Goal: Find specific page/section

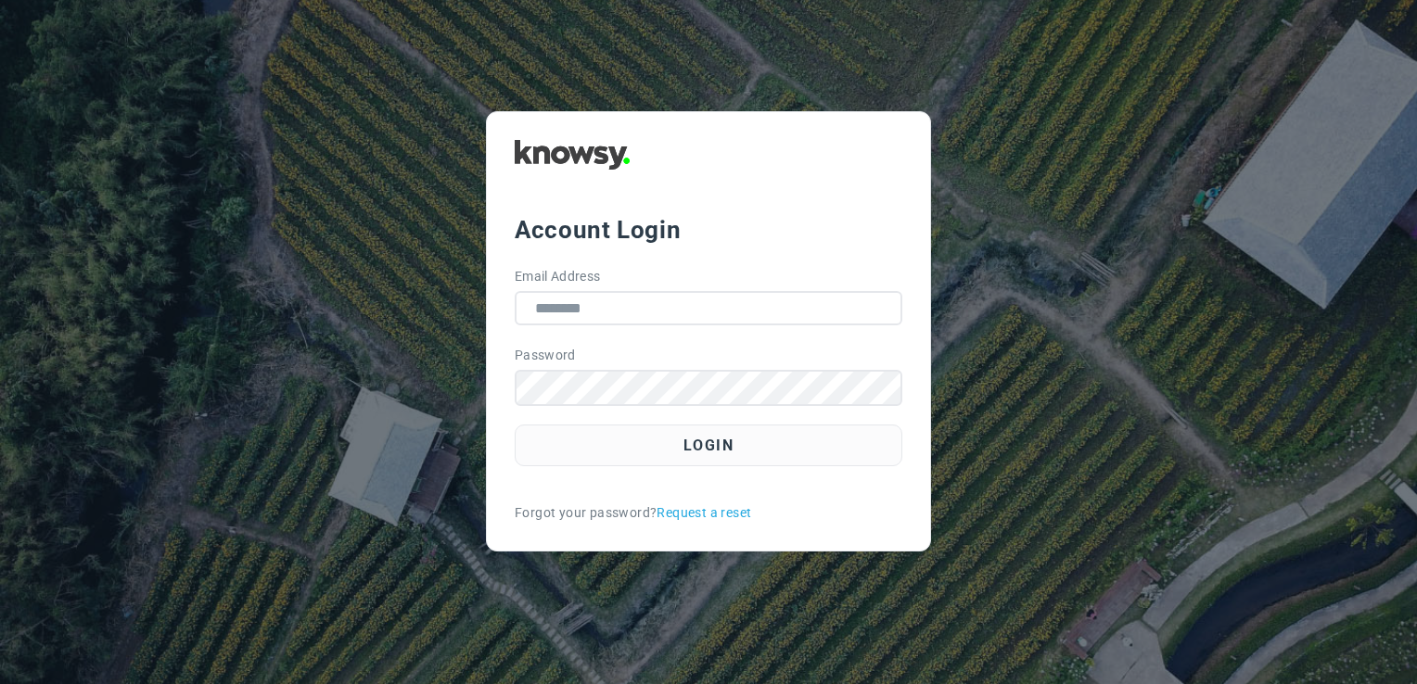
type input "**********"
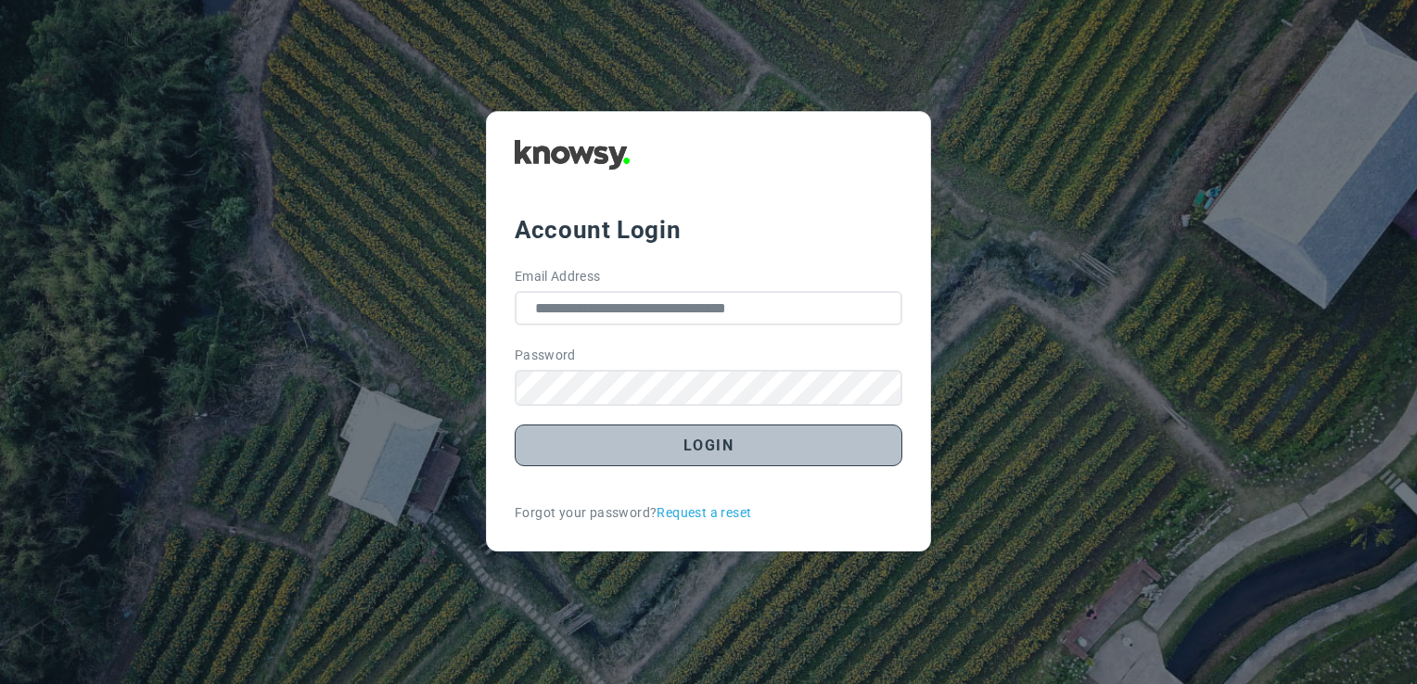
click at [726, 430] on button "Login" at bounding box center [709, 446] width 388 height 42
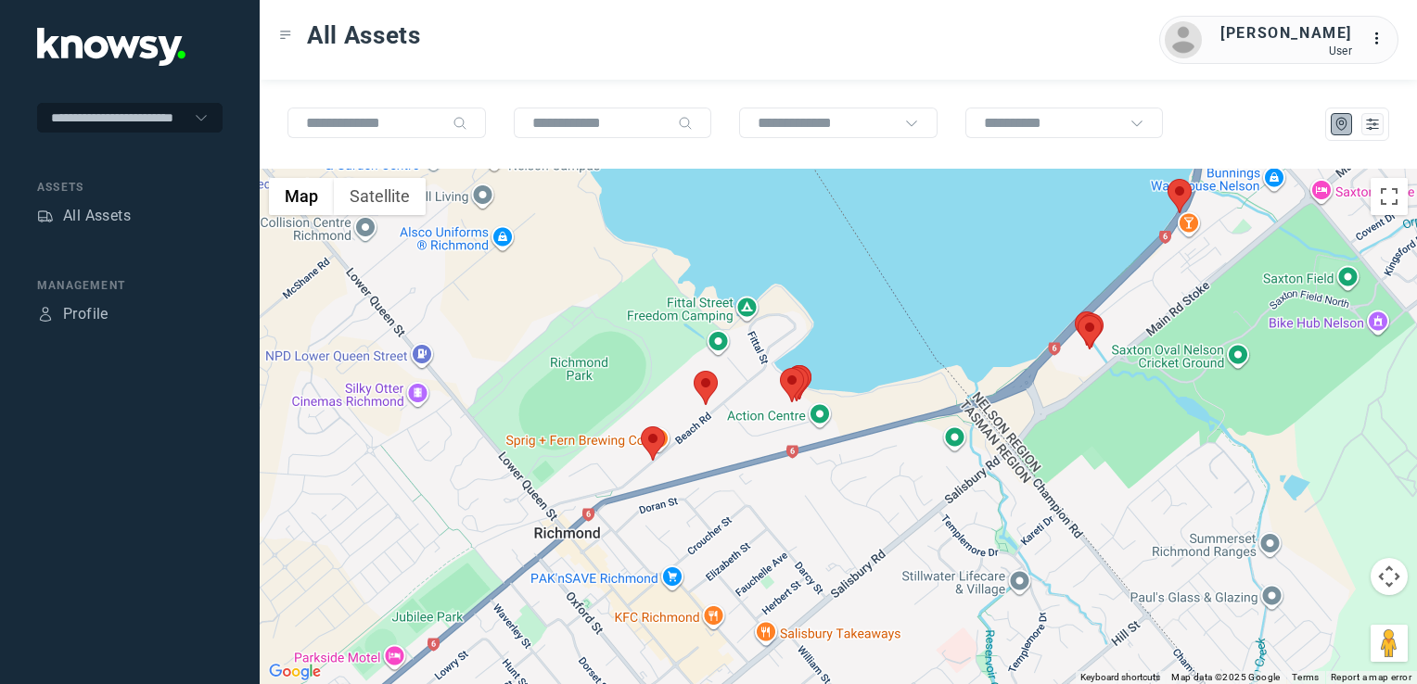
click at [656, 428] on img at bounding box center [653, 444] width 24 height 34
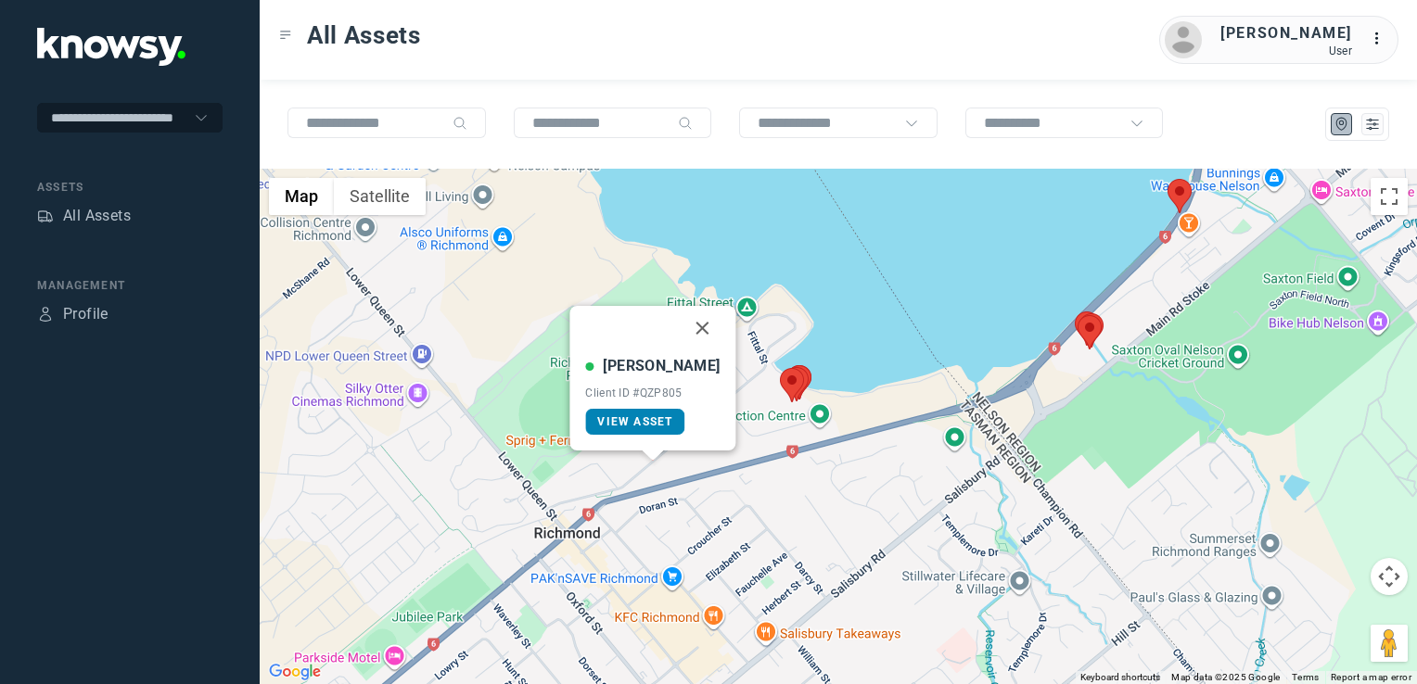
click at [646, 432] on link "View Asset" at bounding box center [634, 422] width 99 height 26
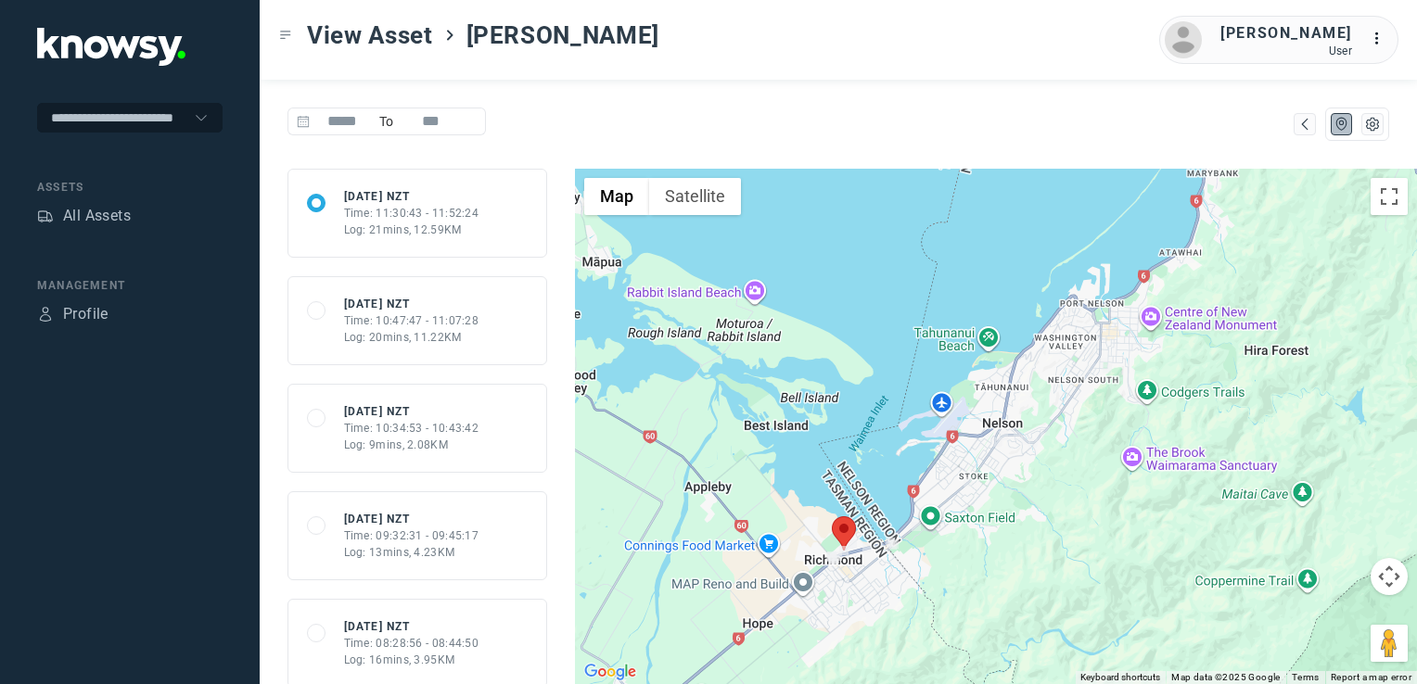
drag, startPoint x: 1009, startPoint y: 557, endPoint x: 1039, endPoint y: 487, distance: 76.5
click at [1039, 488] on div at bounding box center [996, 427] width 842 height 516
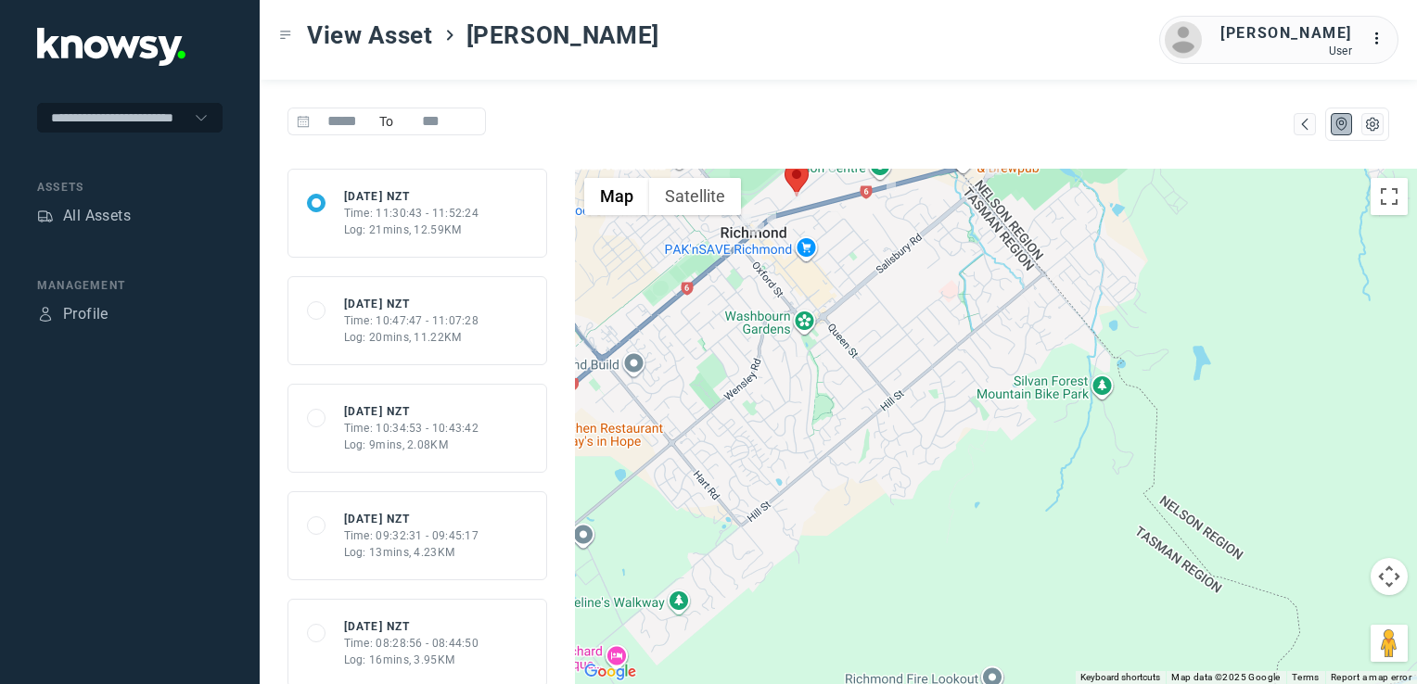
drag, startPoint x: 893, startPoint y: 454, endPoint x: 957, endPoint y: 531, distance: 99.4
click at [957, 530] on div at bounding box center [996, 427] width 842 height 516
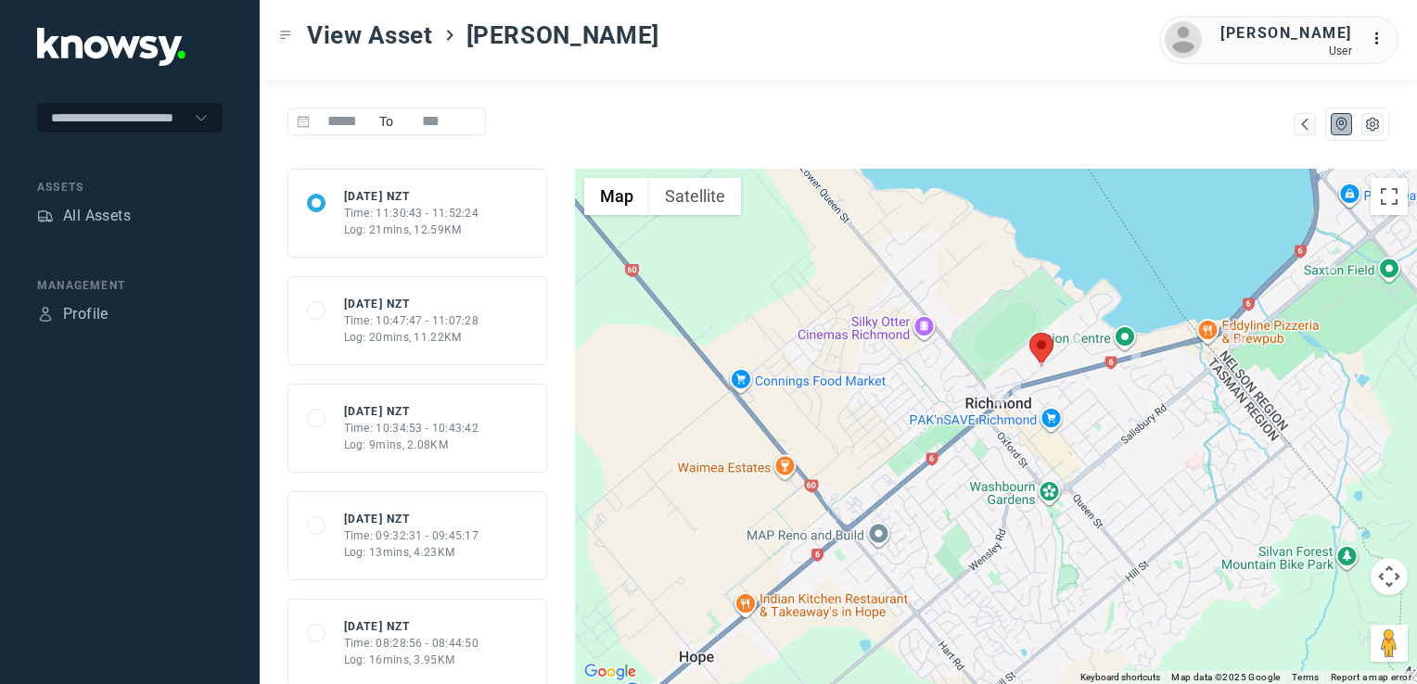
drag, startPoint x: 1209, startPoint y: 406, endPoint x: 1001, endPoint y: 504, distance: 229.4
click at [1009, 495] on div at bounding box center [996, 427] width 842 height 516
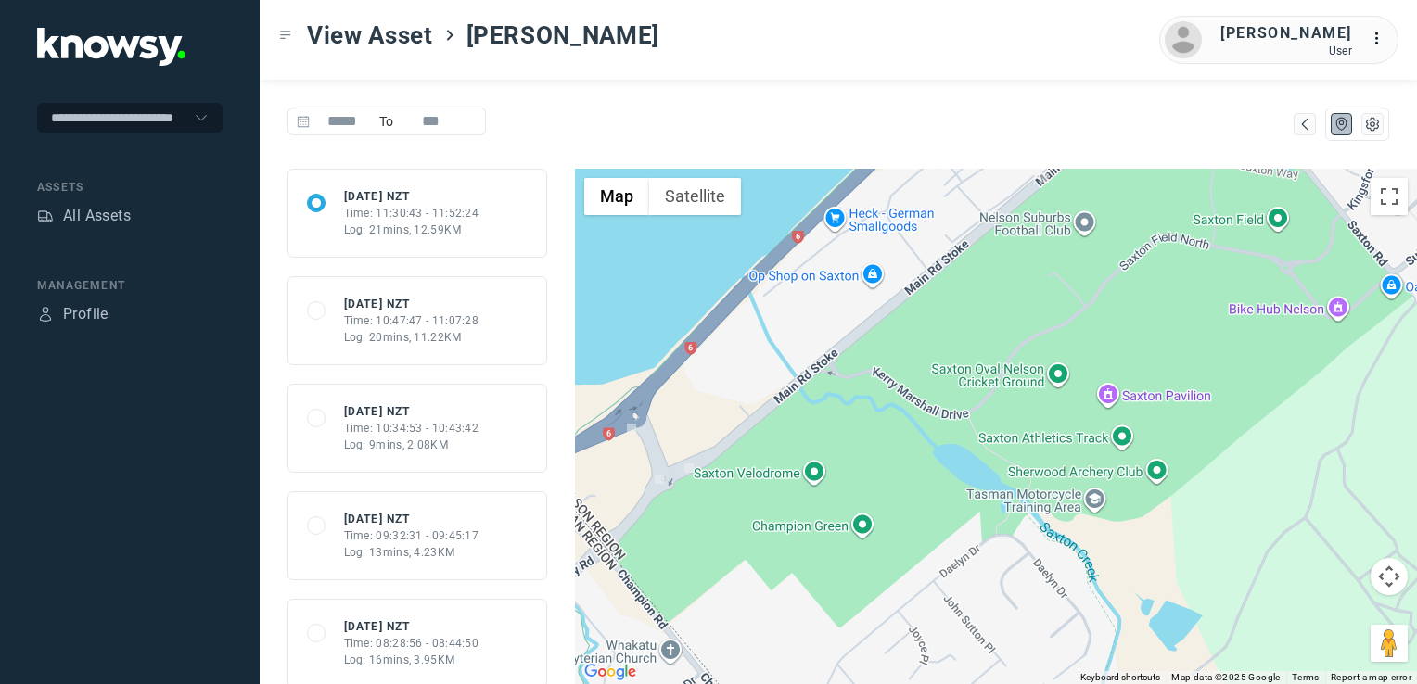
drag, startPoint x: 721, startPoint y: 545, endPoint x: 861, endPoint y: 536, distance: 140.4
click at [843, 536] on div at bounding box center [996, 427] width 842 height 516
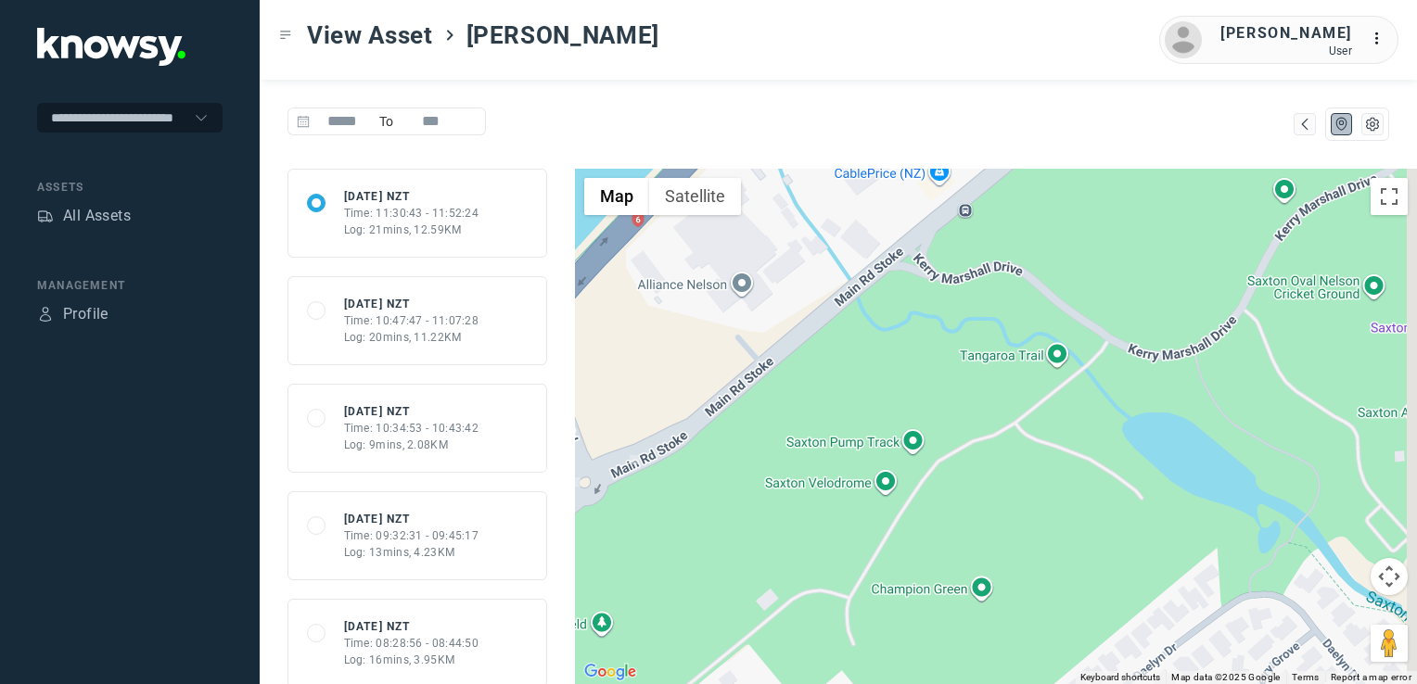
drag, startPoint x: 793, startPoint y: 440, endPoint x: 743, endPoint y: 480, distance: 64.0
click at [743, 480] on div at bounding box center [996, 427] width 842 height 516
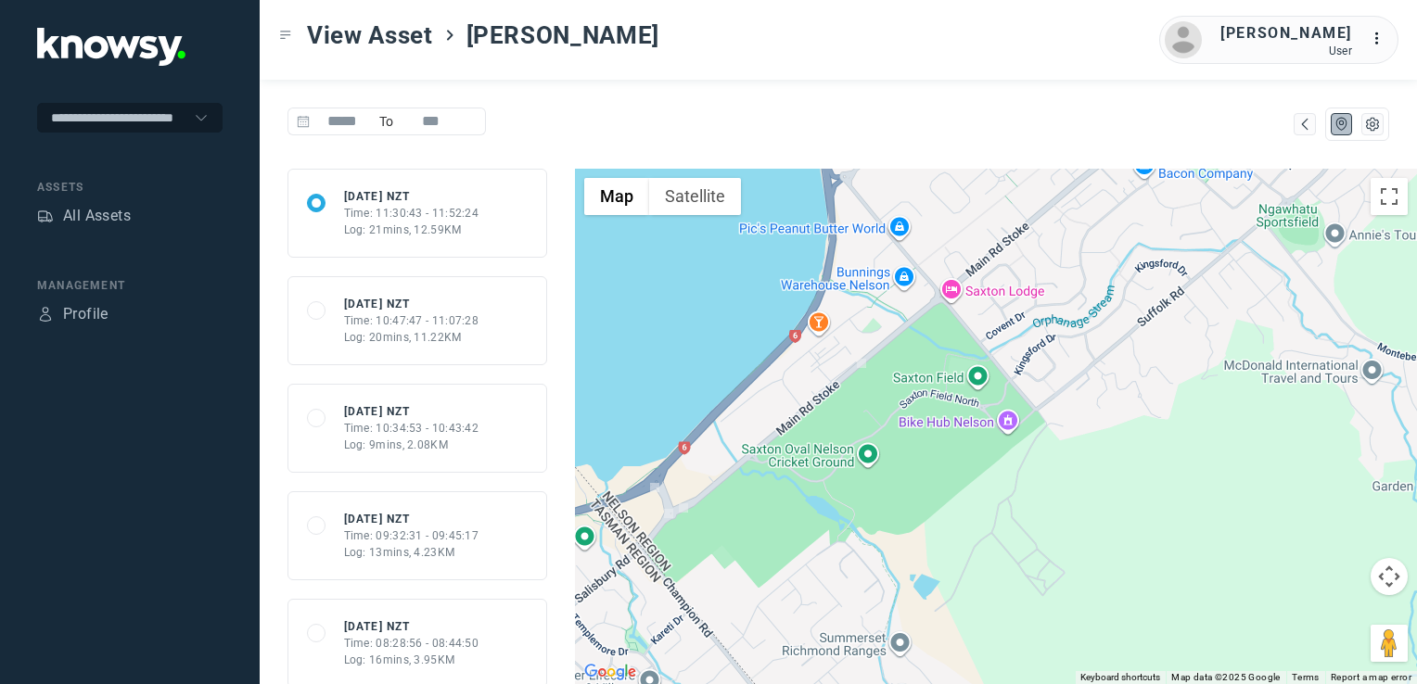
drag, startPoint x: 905, startPoint y: 378, endPoint x: 812, endPoint y: 476, distance: 134.5
click at [812, 475] on div at bounding box center [996, 427] width 842 height 516
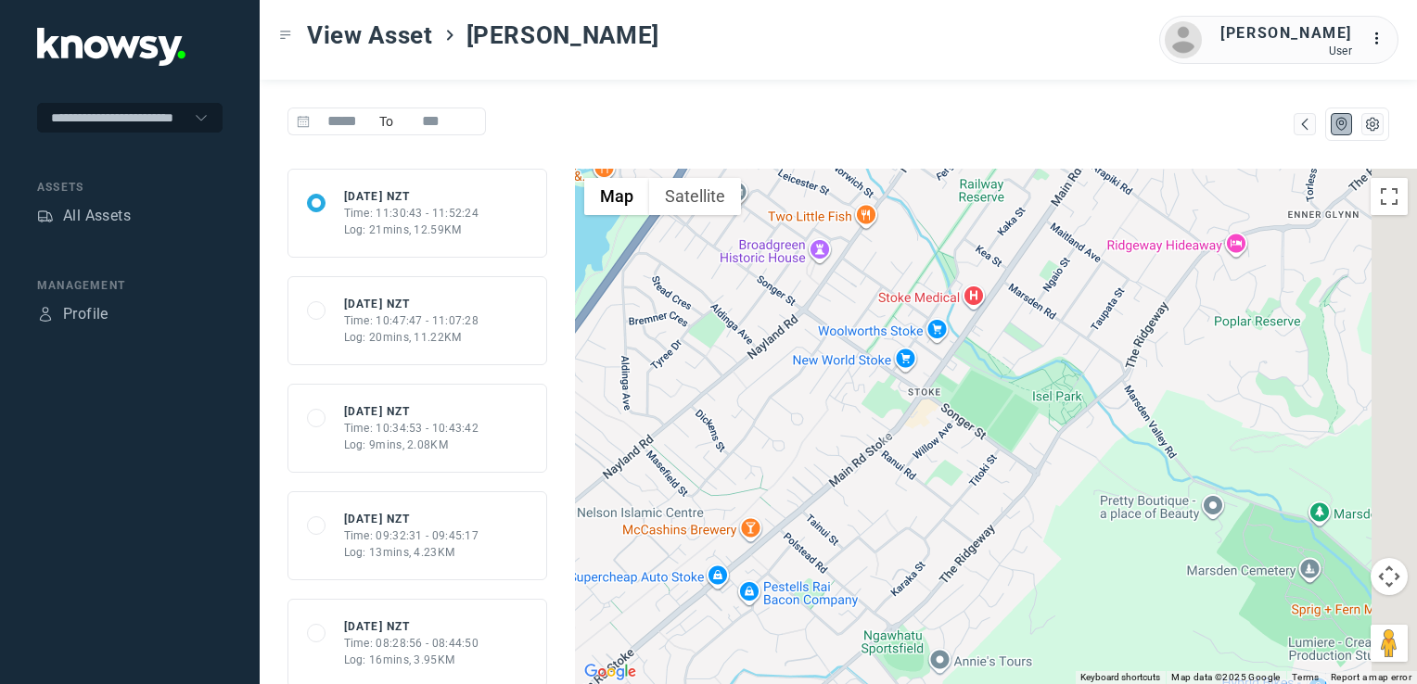
drag, startPoint x: 986, startPoint y: 392, endPoint x: 920, endPoint y: 474, distance: 104.9
click at [912, 480] on div at bounding box center [996, 427] width 842 height 516
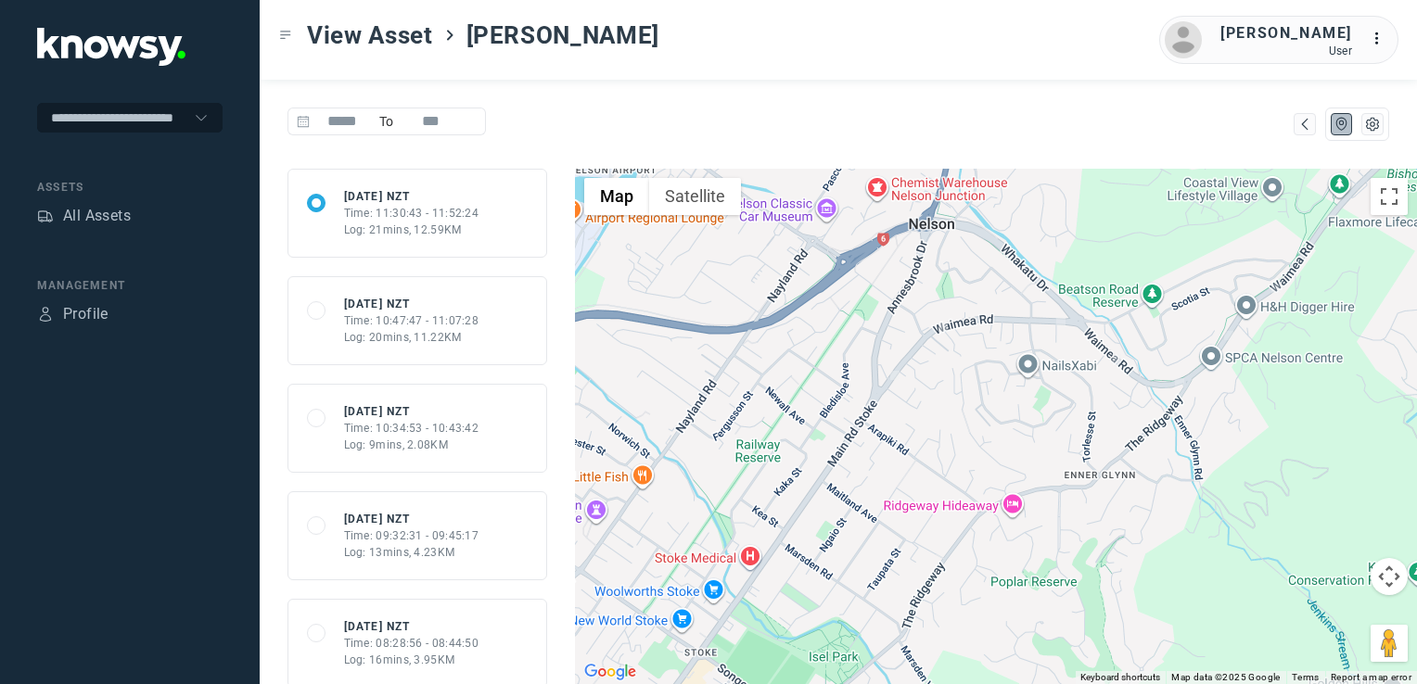
drag, startPoint x: 964, startPoint y: 415, endPoint x: 877, endPoint y: 489, distance: 113.8
click at [881, 489] on div at bounding box center [996, 427] width 842 height 516
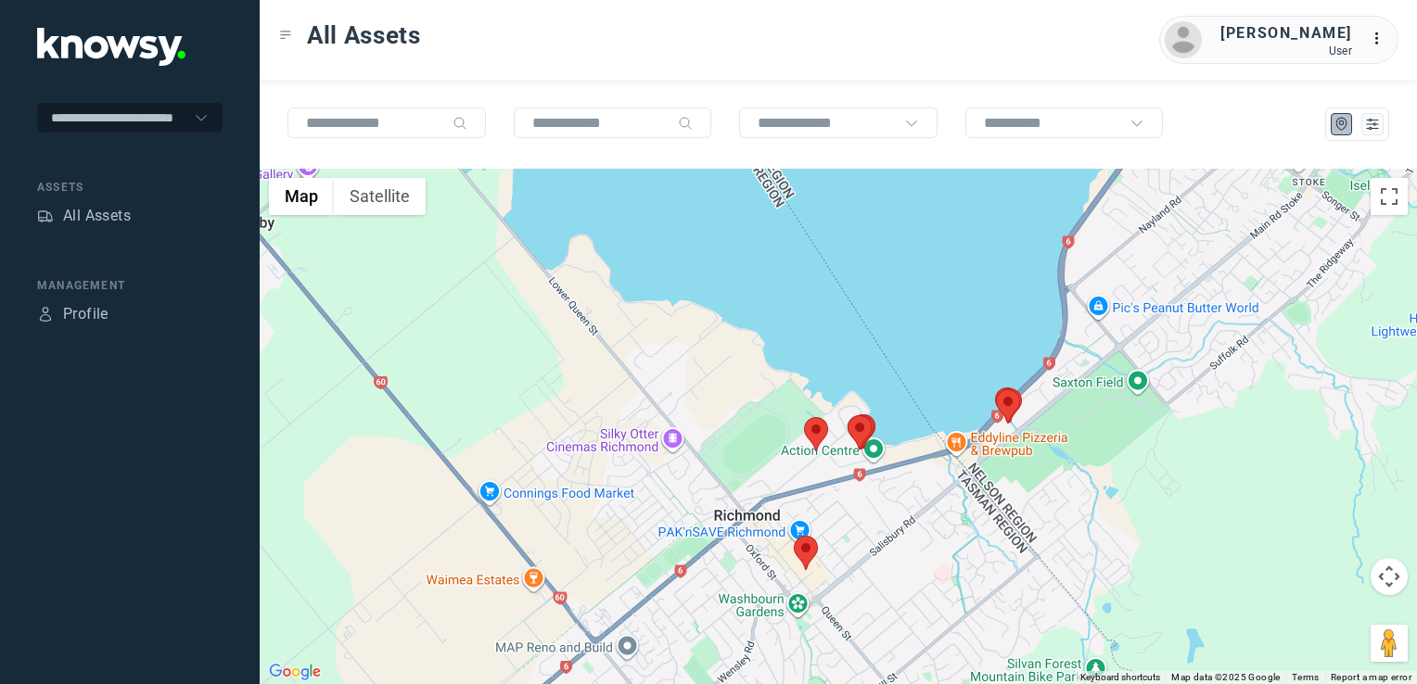
click at [811, 555] on img at bounding box center [806, 553] width 24 height 34
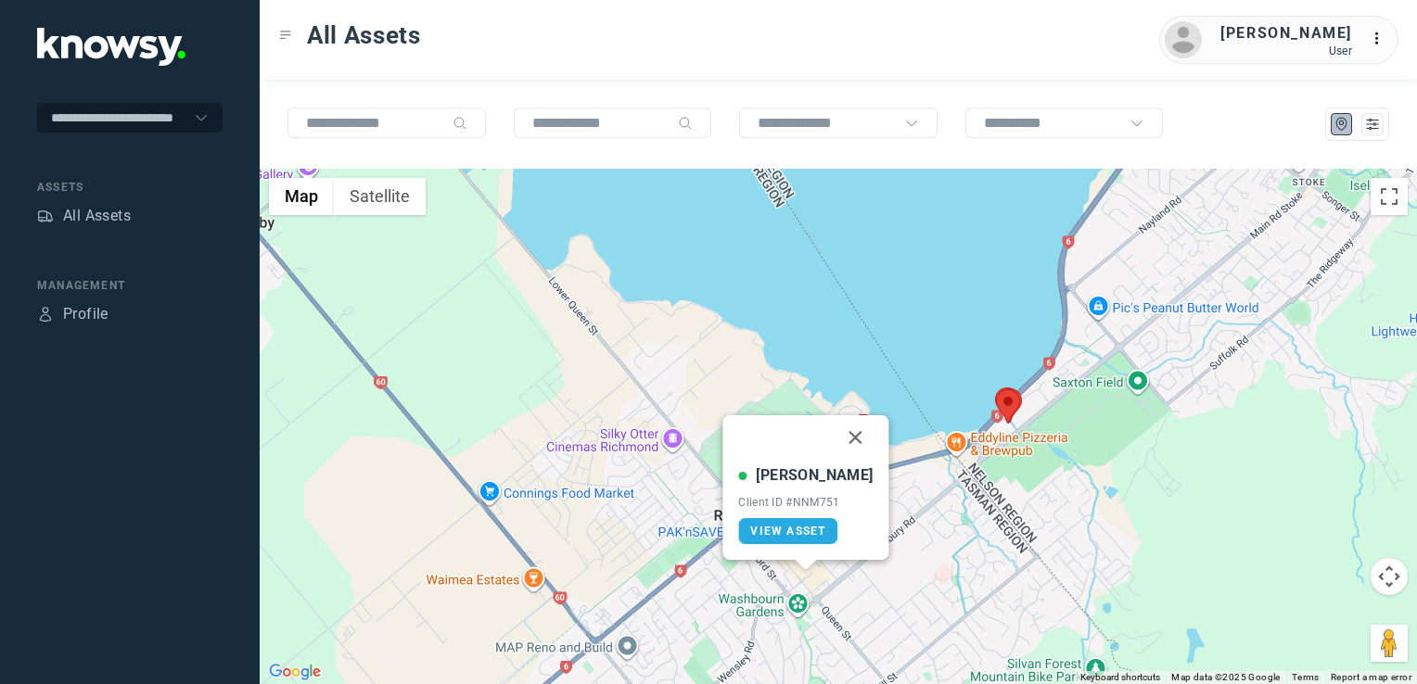
click at [839, 429] on button "Close" at bounding box center [856, 438] width 45 height 45
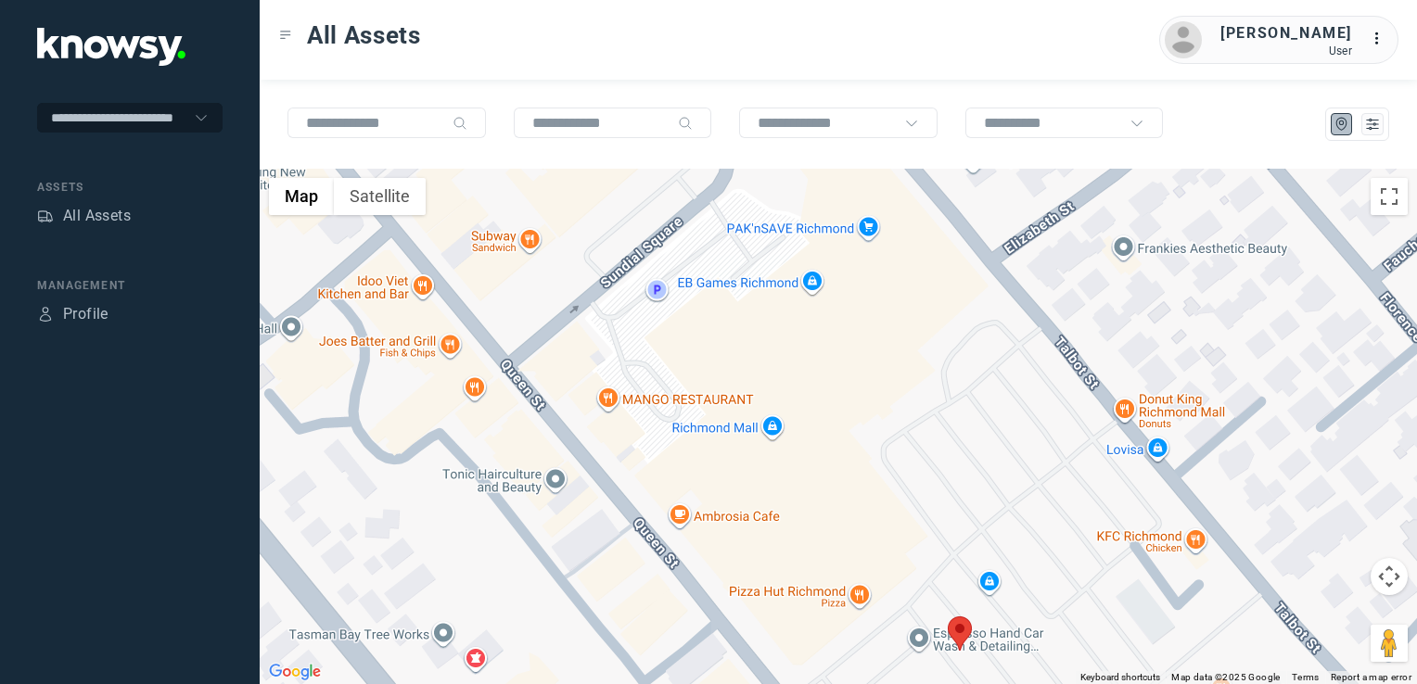
drag, startPoint x: 855, startPoint y: 594, endPoint x: 827, endPoint y: 501, distance: 96.8
click at [825, 523] on div "To navigate, press the arrow keys." at bounding box center [838, 427] width 1157 height 516
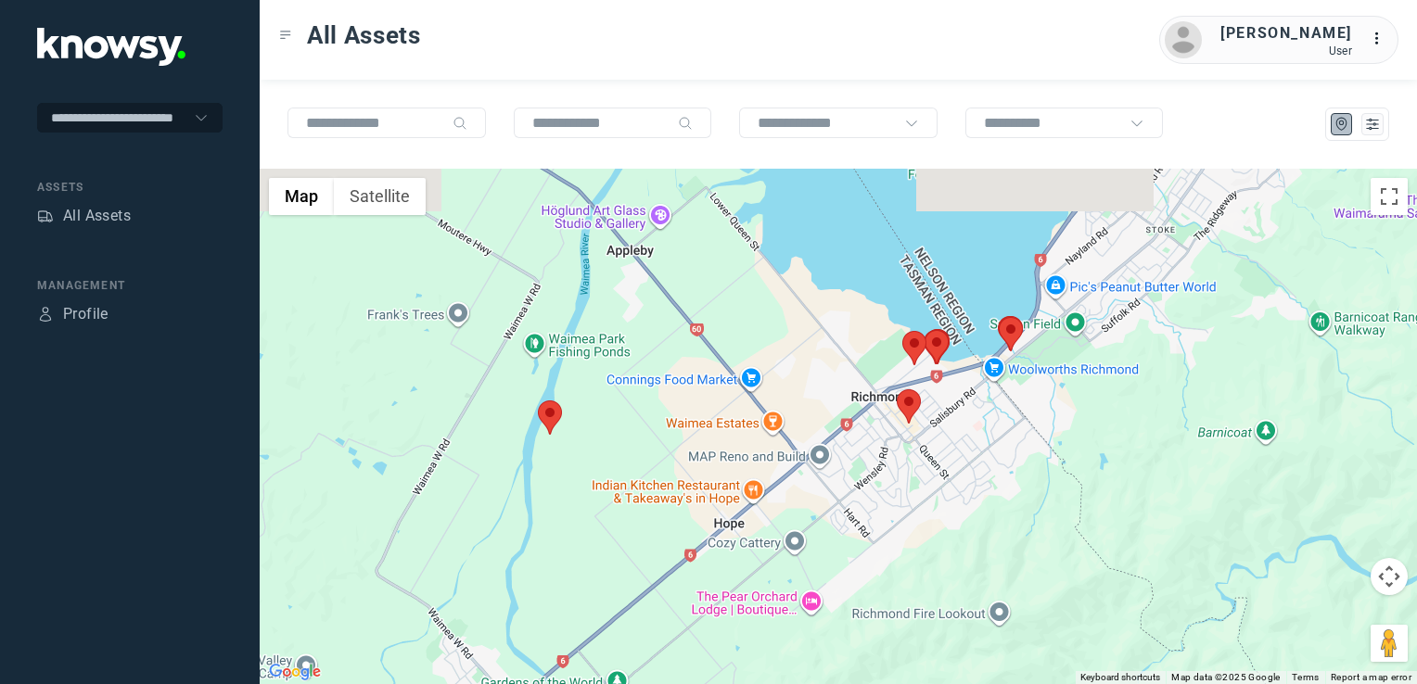
drag, startPoint x: 972, startPoint y: 403, endPoint x: 961, endPoint y: 414, distance: 15.7
click at [961, 414] on div at bounding box center [838, 427] width 1157 height 516
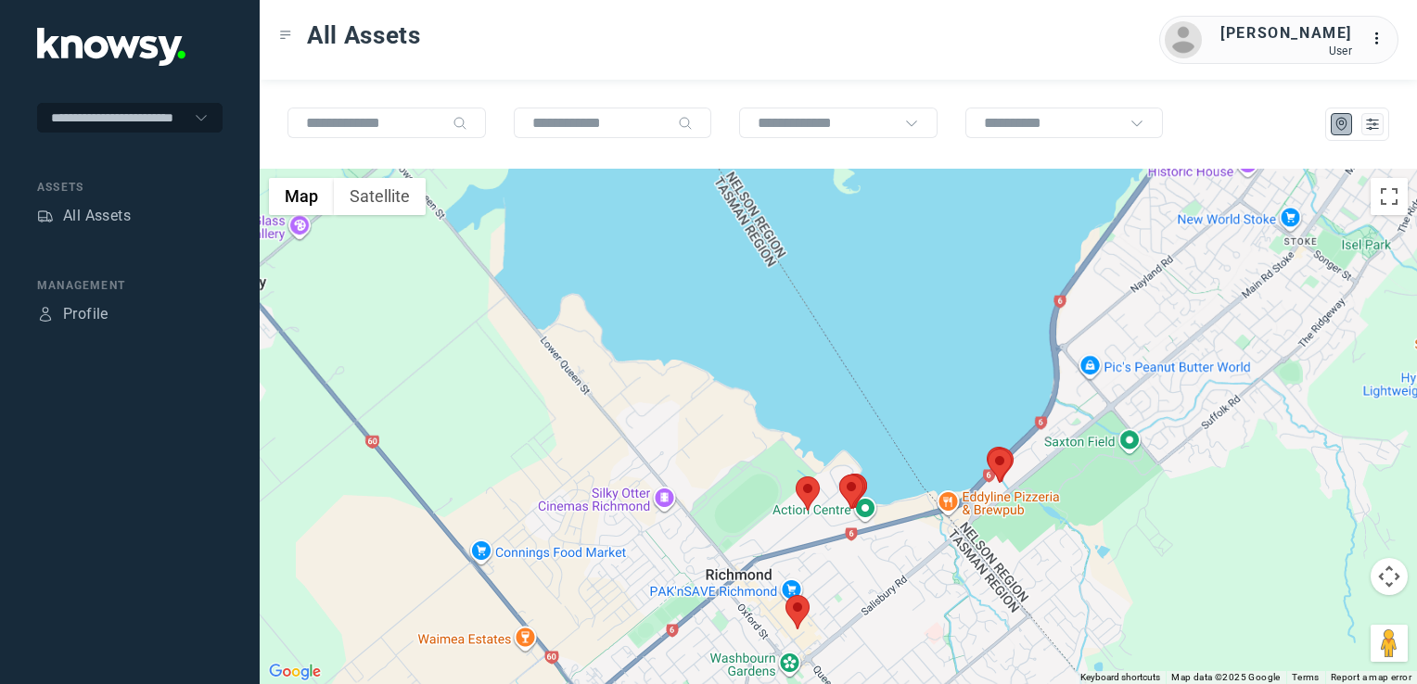
drag, startPoint x: 1119, startPoint y: 386, endPoint x: 1074, endPoint y: 468, distance: 94.2
click at [1076, 467] on div at bounding box center [838, 427] width 1157 height 516
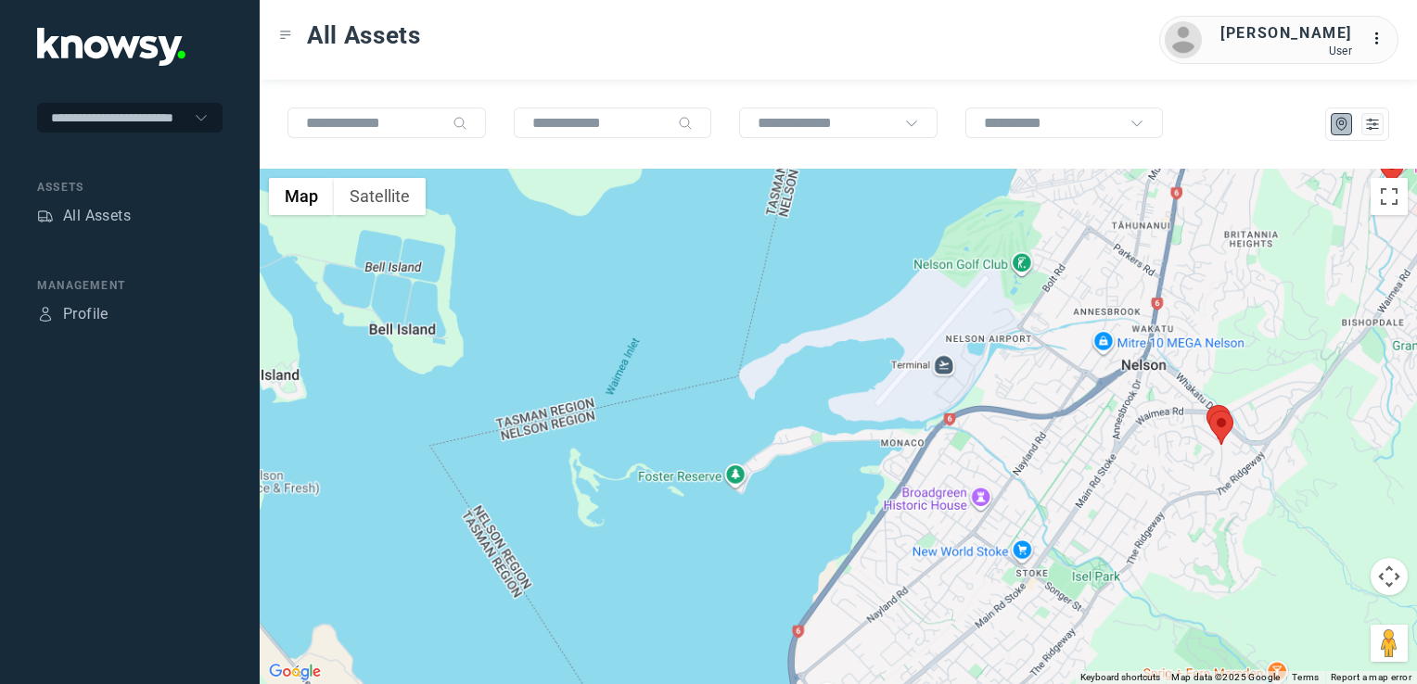
click at [1080, 506] on div at bounding box center [838, 427] width 1157 height 516
